Goal: Task Accomplishment & Management: Complete application form

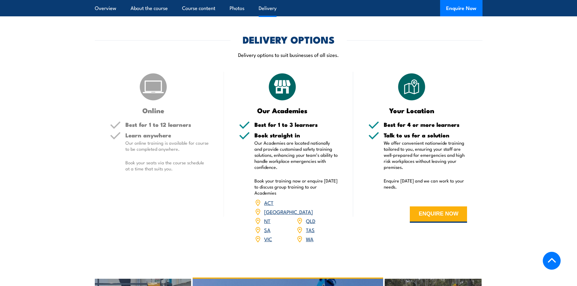
scroll to position [666, 0]
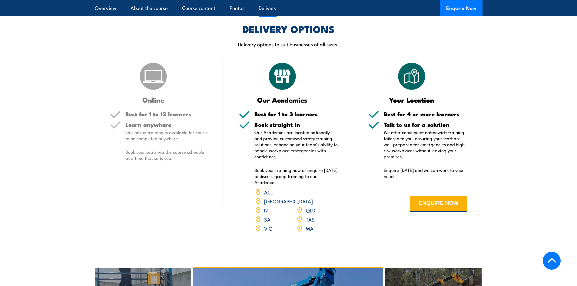
click at [267, 225] on link "VIC" at bounding box center [268, 228] width 8 height 7
click at [444, 203] on button "ENQUIRE NOW" at bounding box center [438, 204] width 57 height 16
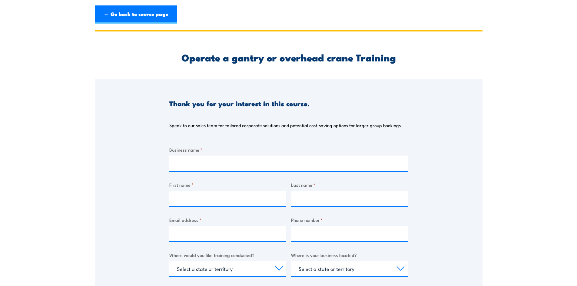
click at [195, 155] on div "Business name *" at bounding box center [288, 158] width 238 height 25
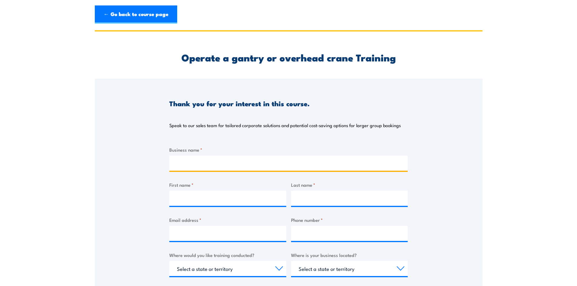
click at [187, 165] on input "Business name *" at bounding box center [288, 163] width 238 height 15
type input "Ausreo"
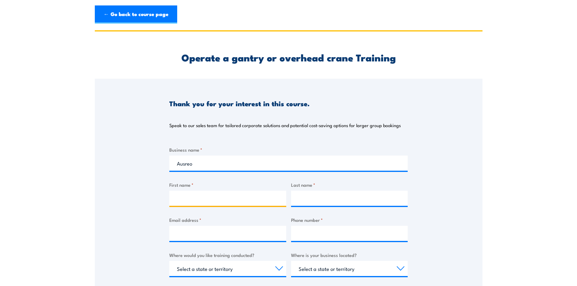
click at [177, 203] on input "First name *" at bounding box center [227, 198] width 117 height 15
type input "Abhishek"
type input "[PERSON_NAME]"
click at [178, 233] on input "Email address *" at bounding box center [227, 233] width 117 height 15
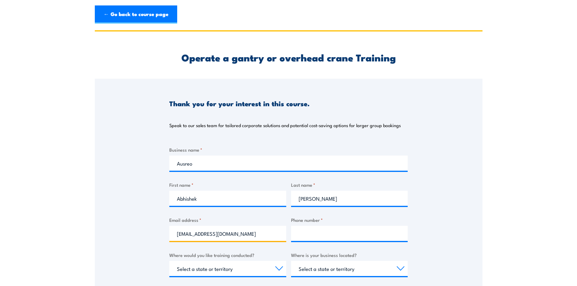
type input "[EMAIL_ADDRESS][DOMAIN_NAME]"
click at [296, 237] on input "Phone number *" at bounding box center [349, 233] width 117 height 15
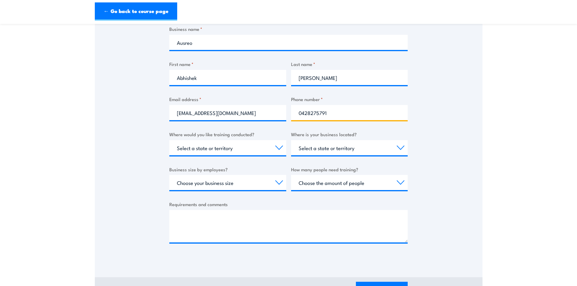
scroll to position [121, 0]
type input "0428275791"
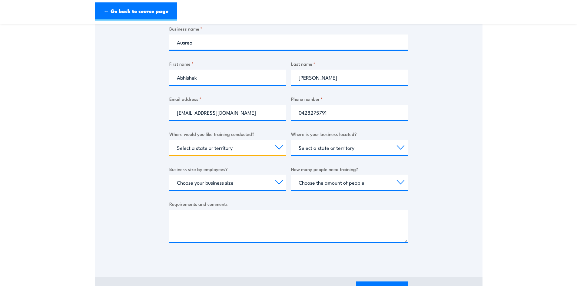
click at [204, 149] on select "Select a state or territory Nationally - multiple locations [GEOGRAPHIC_DATA] […" at bounding box center [227, 147] width 117 height 15
select select "VIC"
click at [169, 140] on select "Select a state or territory Nationally - multiple locations [GEOGRAPHIC_DATA] […" at bounding box center [227, 147] width 117 height 15
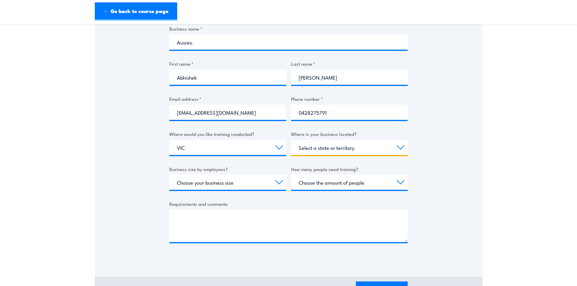
click at [363, 147] on select "Select a state or territory [GEOGRAPHIC_DATA] [GEOGRAPHIC_DATA] [GEOGRAPHIC_DAT…" at bounding box center [349, 147] width 117 height 15
select select "VIC"
click at [291, 140] on select "Select a state or territory [GEOGRAPHIC_DATA] [GEOGRAPHIC_DATA] [GEOGRAPHIC_DAT…" at bounding box center [349, 147] width 117 height 15
click at [336, 145] on select "Select a state or territory [GEOGRAPHIC_DATA] [GEOGRAPHIC_DATA] [GEOGRAPHIC_DAT…" at bounding box center [349, 147] width 117 height 15
click at [332, 146] on select "Select a state or territory [GEOGRAPHIC_DATA] [GEOGRAPHIC_DATA] [GEOGRAPHIC_DAT…" at bounding box center [349, 147] width 117 height 15
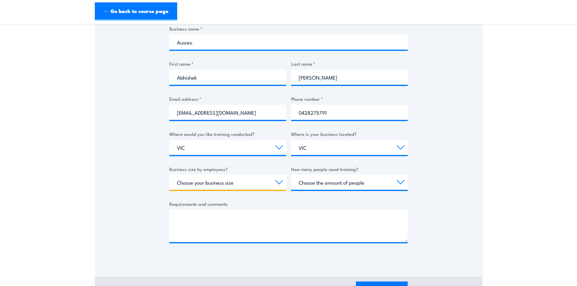
click at [190, 184] on select "Choose your business size 1 to 19 20 to 199 200+" at bounding box center [227, 182] width 117 height 15
click at [169, 175] on select "Choose your business size 1 to 19 20 to 199 200+" at bounding box center [227, 182] width 117 height 15
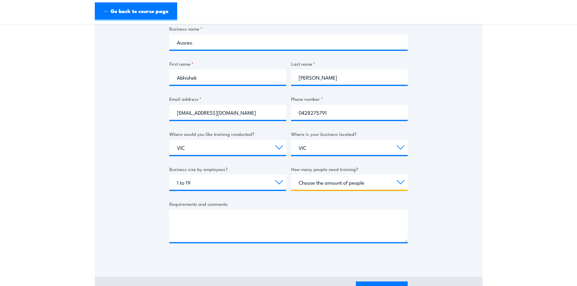
click at [332, 181] on select "Choose the amount of people 1 to 4 5 to 19 20+" at bounding box center [349, 182] width 117 height 15
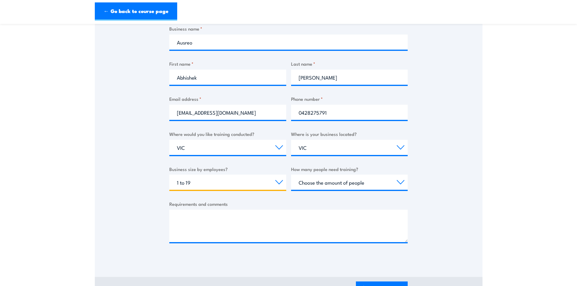
click at [201, 186] on select "Choose your business size 1 to 19 20 to 199 200+" at bounding box center [227, 182] width 117 height 15
select select "20 to 199"
click at [169, 175] on select "Choose your business size 1 to 19 20 to 199 200+" at bounding box center [227, 182] width 117 height 15
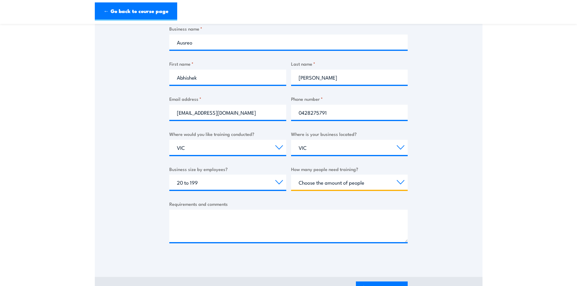
click at [308, 183] on select "Choose the amount of people 1 to 4 5 to 19 20+" at bounding box center [349, 182] width 117 height 15
select select "5 to 19"
click at [291, 175] on select "Choose the amount of people 1 to 4 5 to 19 20+" at bounding box center [349, 182] width 117 height 15
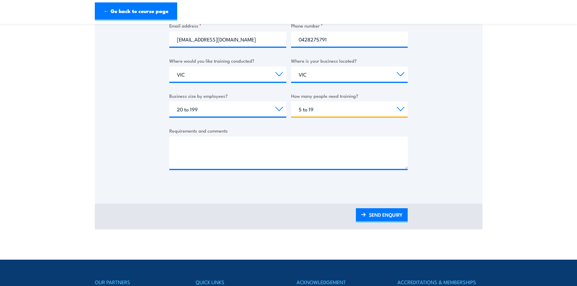
scroll to position [212, 0]
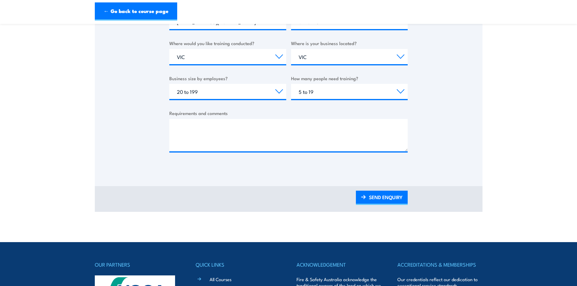
click at [154, 149] on div "Thank you for your interest in this course. Speak to our sales team for tailore…" at bounding box center [289, 18] width 388 height 303
click at [177, 144] on textarea "Requirements and comments" at bounding box center [288, 135] width 238 height 32
type textarea "c"
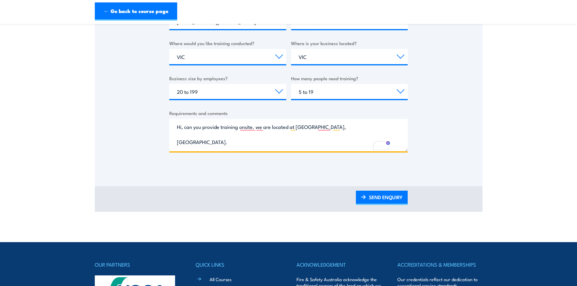
type textarea "Hi, can you provide training onsite. we are located at [GEOGRAPHIC_DATA], [GEOG…"
click at [370, 198] on link "SEND ENQUIRY" at bounding box center [382, 198] width 52 height 14
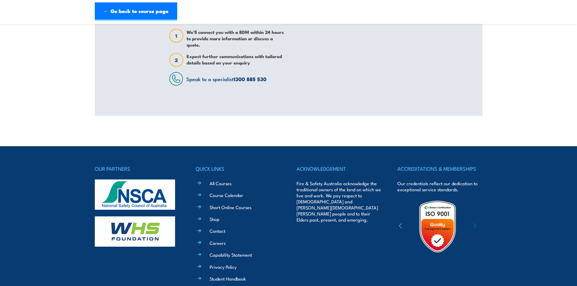
scroll to position [0, 0]
